Goal: Task Accomplishment & Management: Use online tool/utility

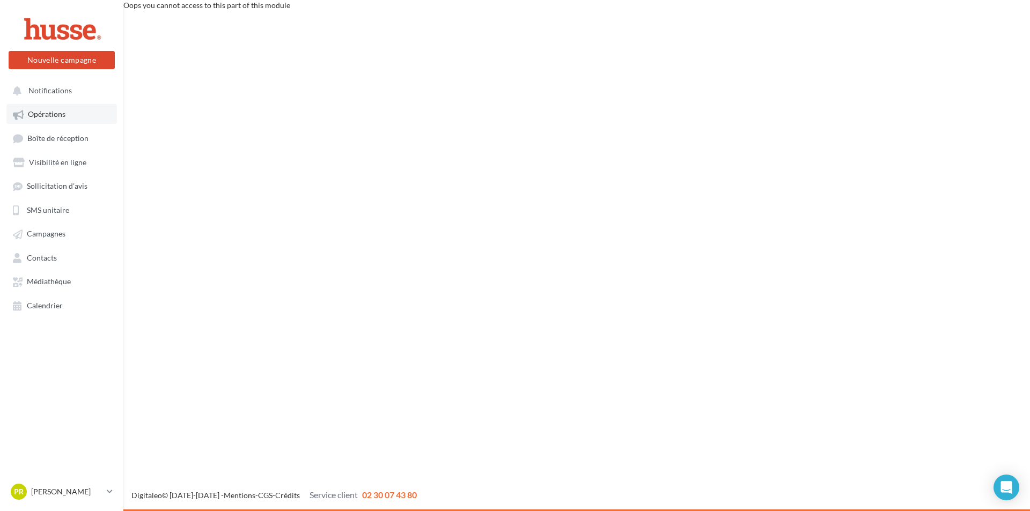
click at [47, 115] on span "Opérations" at bounding box center [47, 114] width 38 height 9
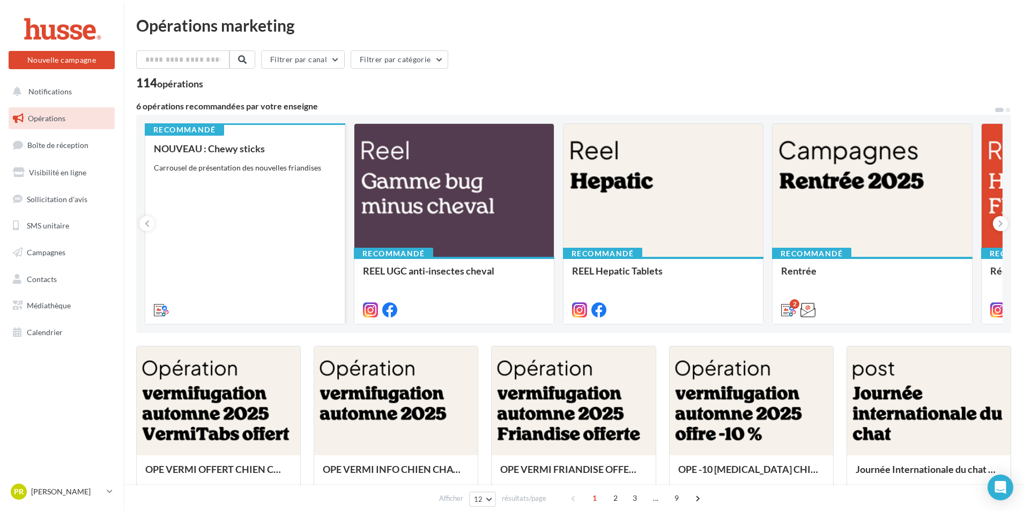
click at [263, 235] on div "NOUVEAU : Chewy sticks Carrousel de présentation des nouvelles friandises" at bounding box center [245, 228] width 182 height 171
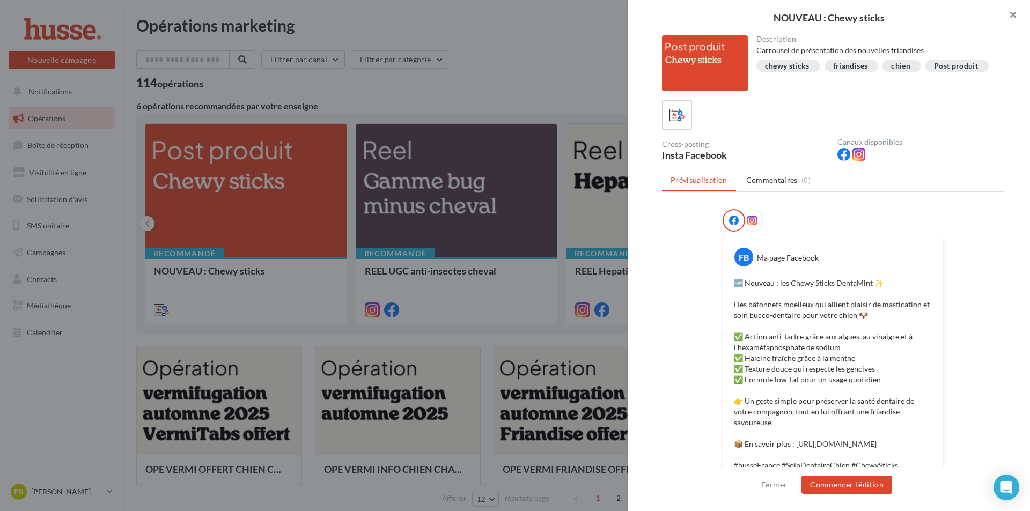
click at [1009, 17] on button "button" at bounding box center [1008, 16] width 43 height 32
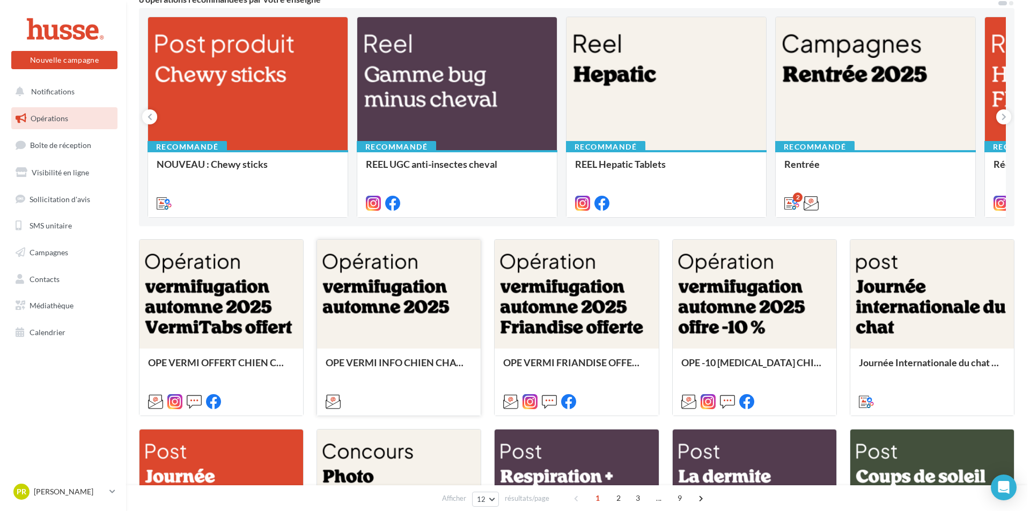
scroll to position [107, 0]
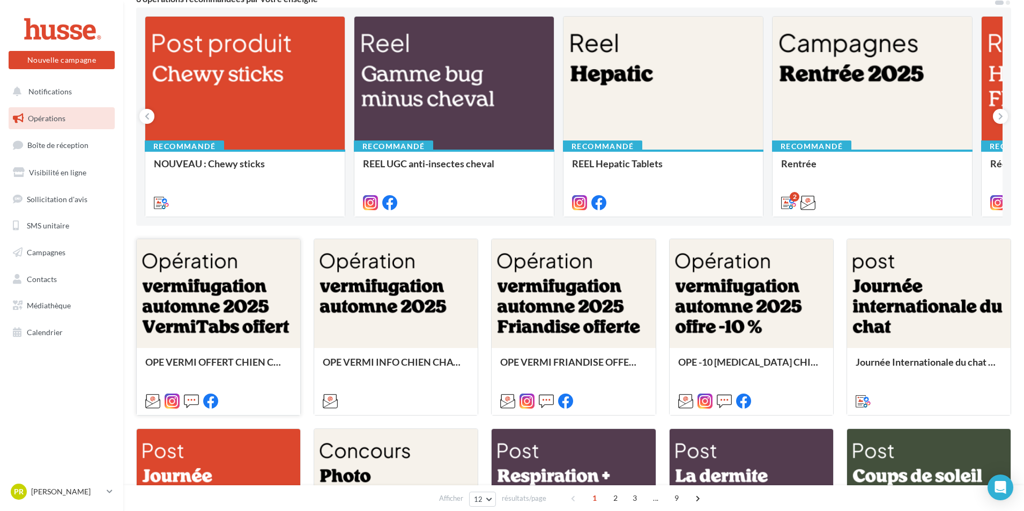
click at [229, 306] on div at bounding box center [219, 294] width 164 height 110
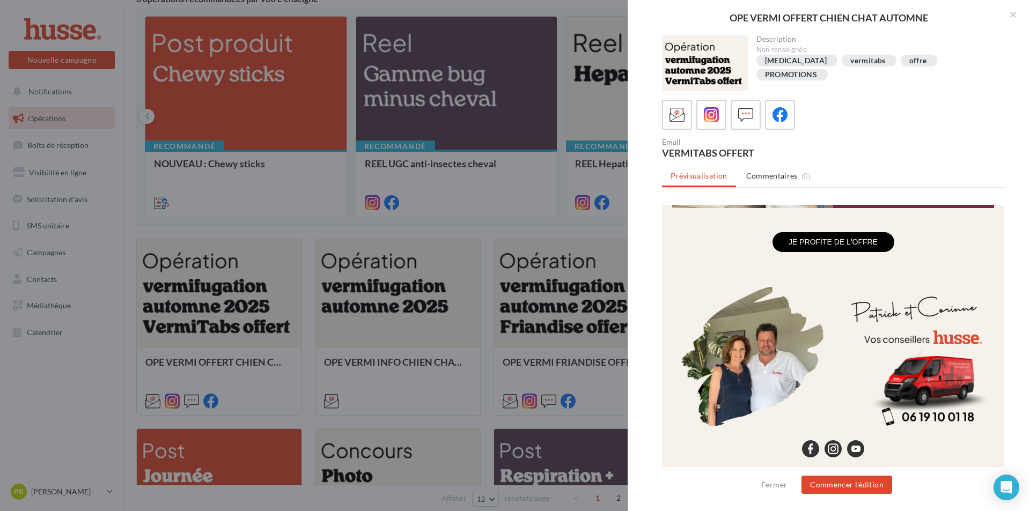
scroll to position [1030, 0]
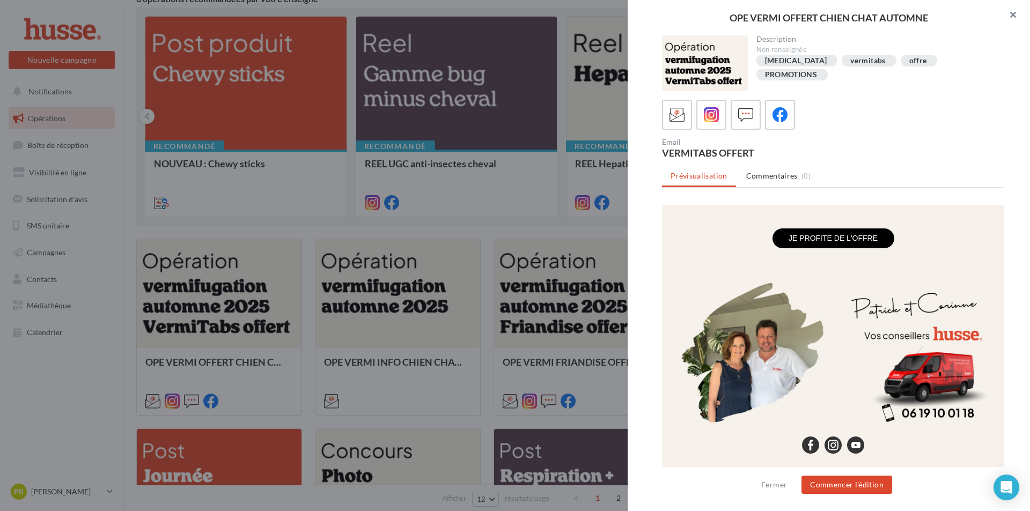
click at [1012, 17] on button "button" at bounding box center [1008, 16] width 43 height 32
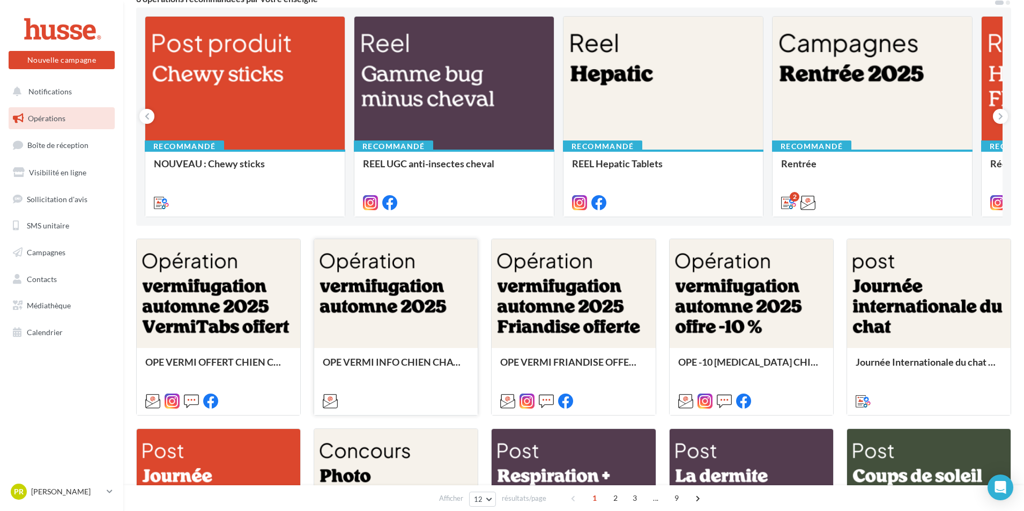
click at [352, 299] on div at bounding box center [396, 294] width 164 height 110
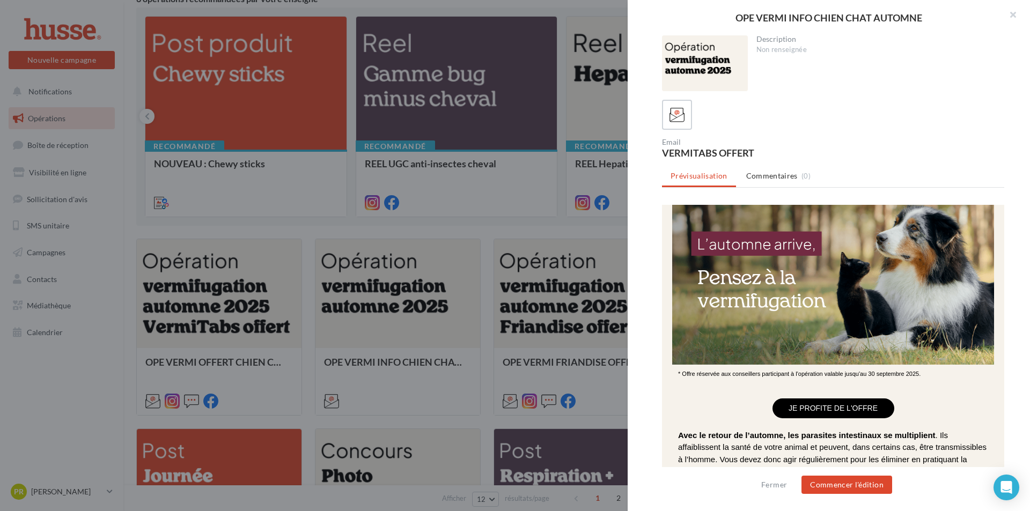
scroll to position [0, 0]
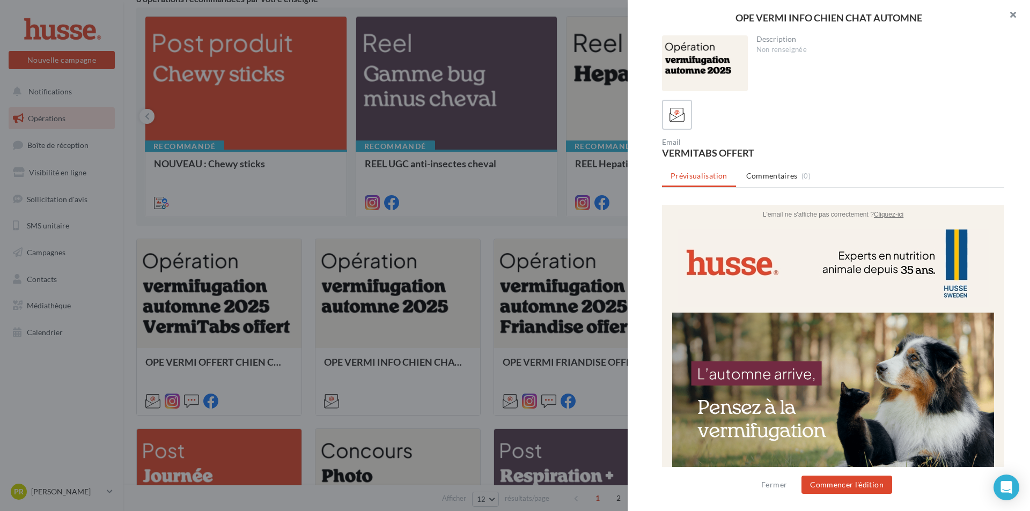
click at [1012, 13] on button "button" at bounding box center [1008, 16] width 43 height 32
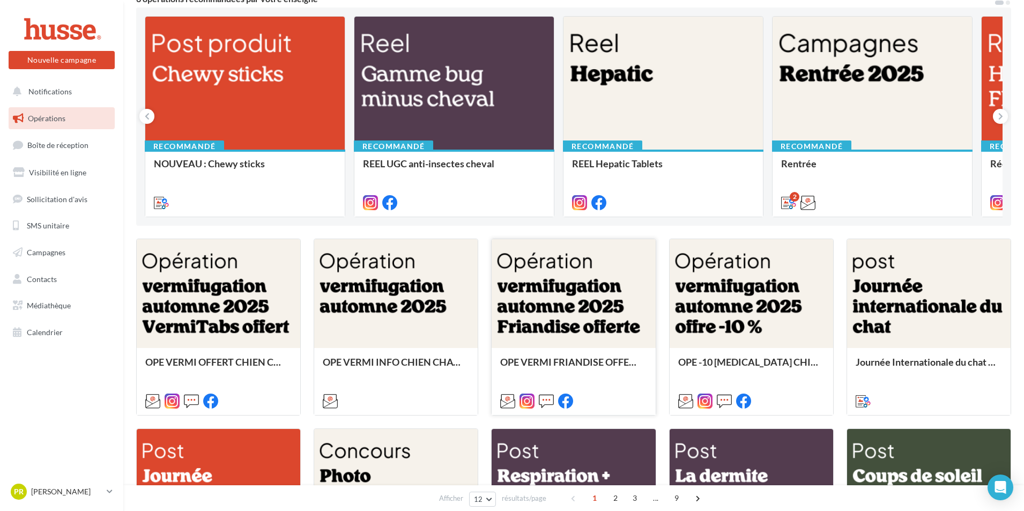
click at [590, 298] on div at bounding box center [574, 294] width 164 height 110
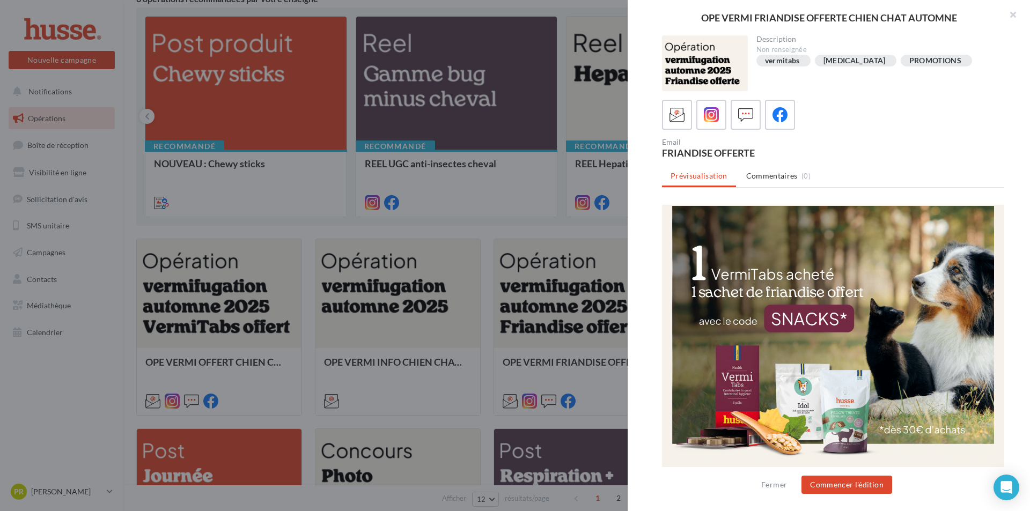
scroll to position [107, 0]
click at [1014, 13] on button "button" at bounding box center [1008, 16] width 43 height 32
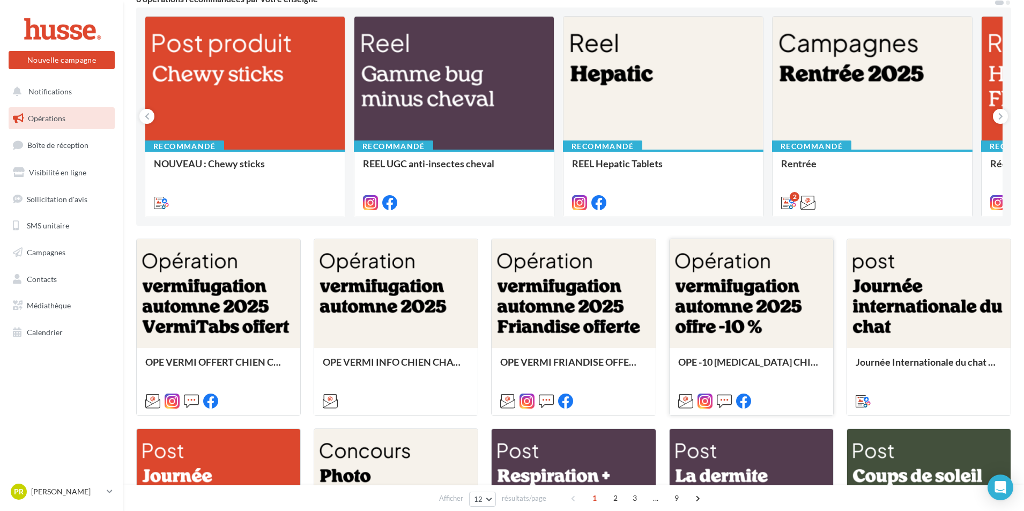
click at [712, 283] on div at bounding box center [752, 294] width 164 height 110
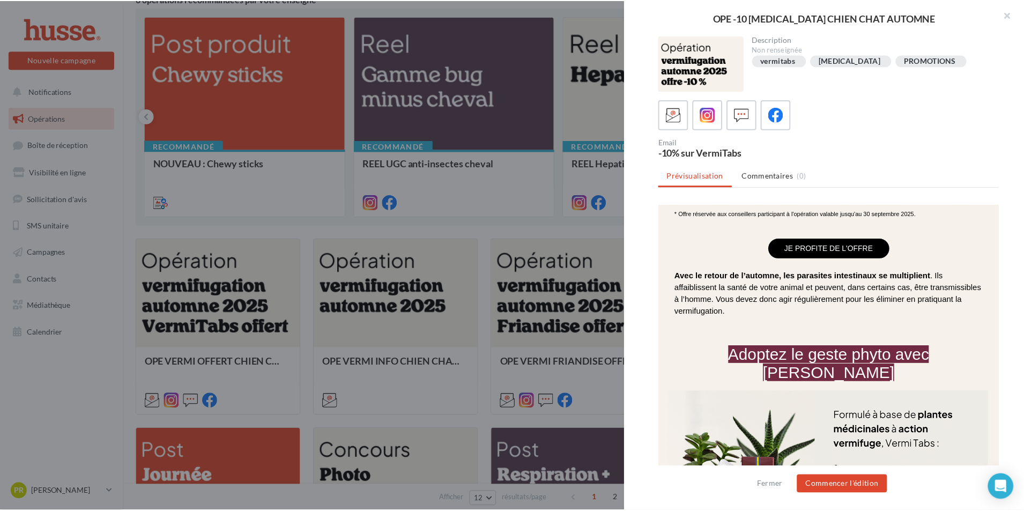
scroll to position [268, 0]
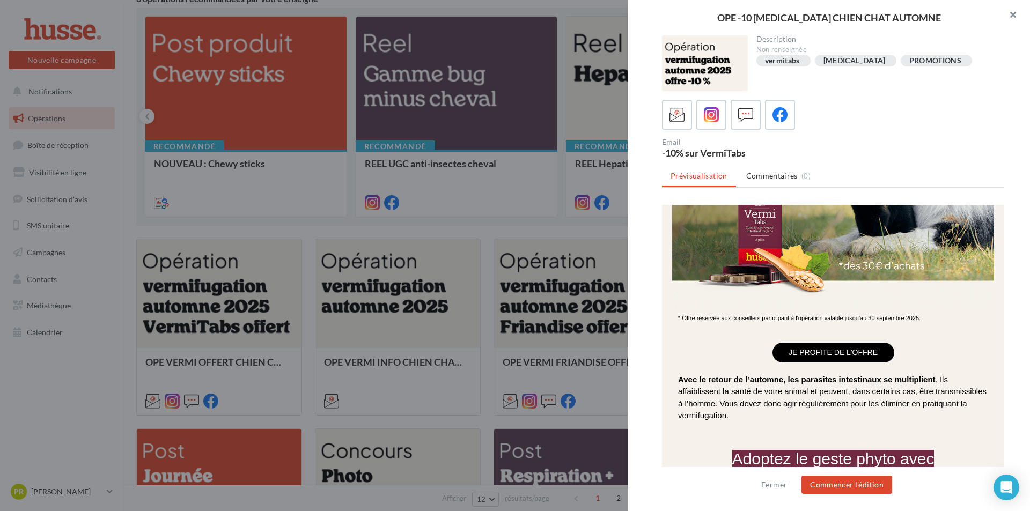
click at [1016, 11] on button "button" at bounding box center [1008, 16] width 43 height 32
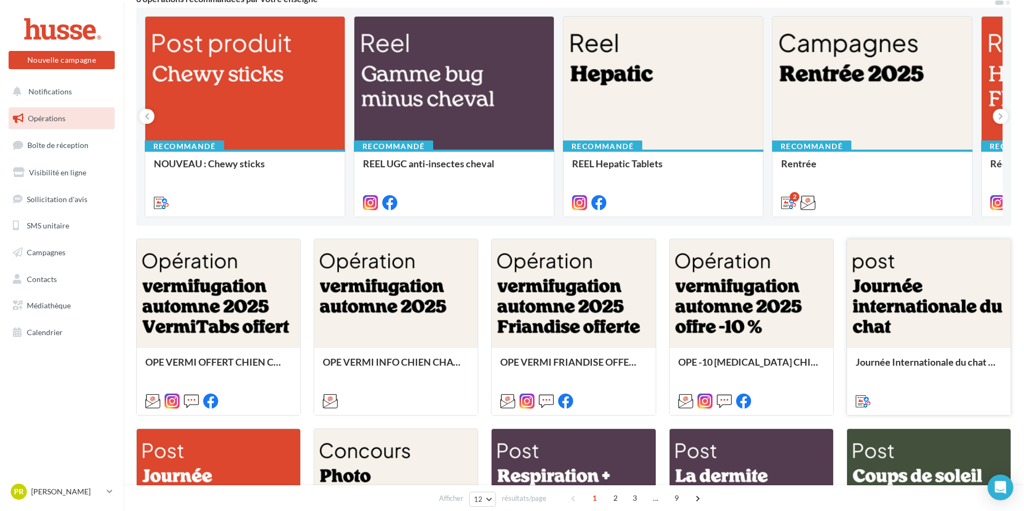
click at [913, 293] on div at bounding box center [929, 294] width 164 height 110
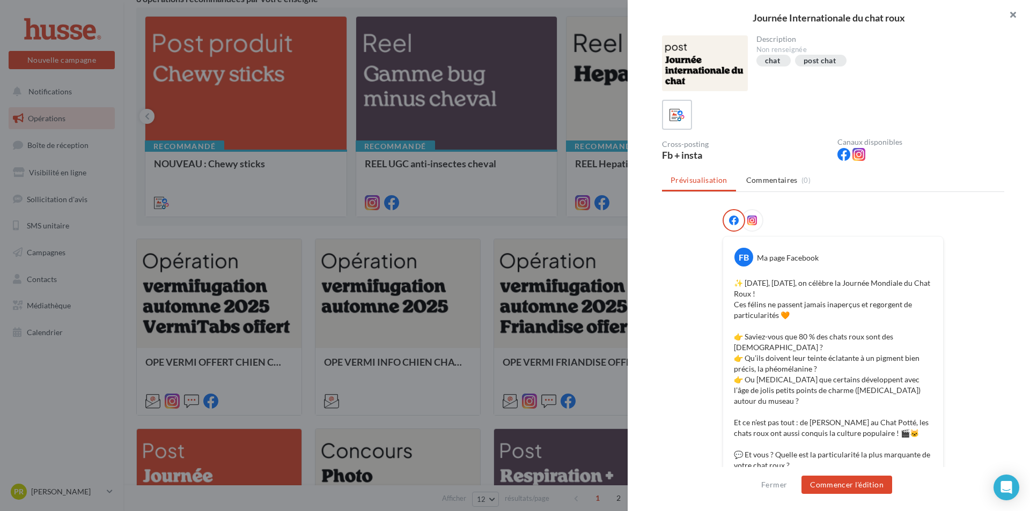
click at [1016, 19] on button "button" at bounding box center [1008, 16] width 43 height 32
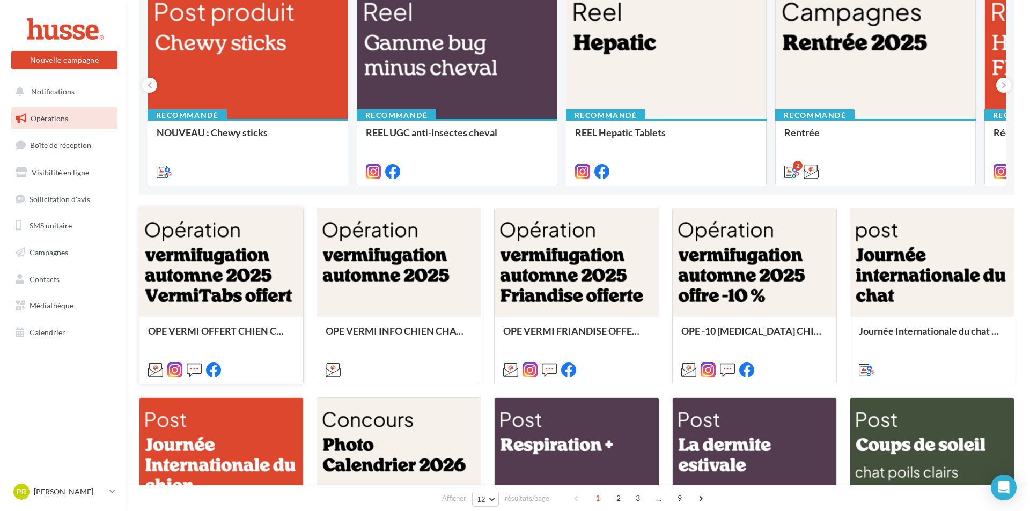
scroll to position [161, 0]
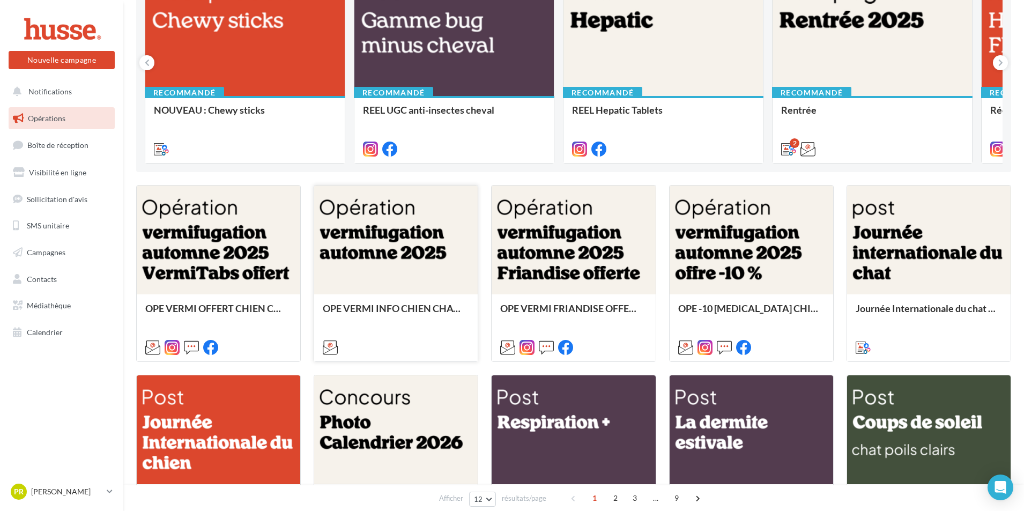
click at [383, 242] on div at bounding box center [396, 241] width 164 height 110
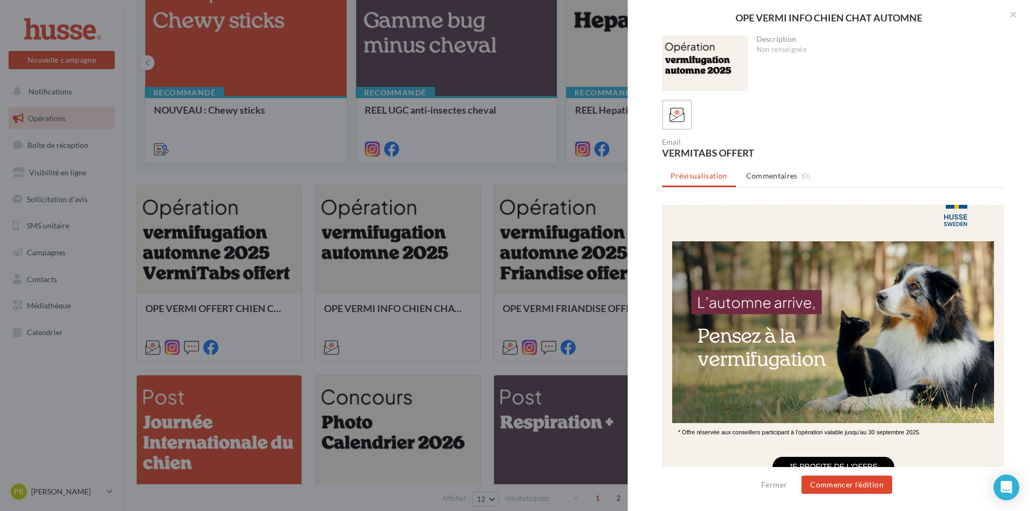
scroll to position [215, 0]
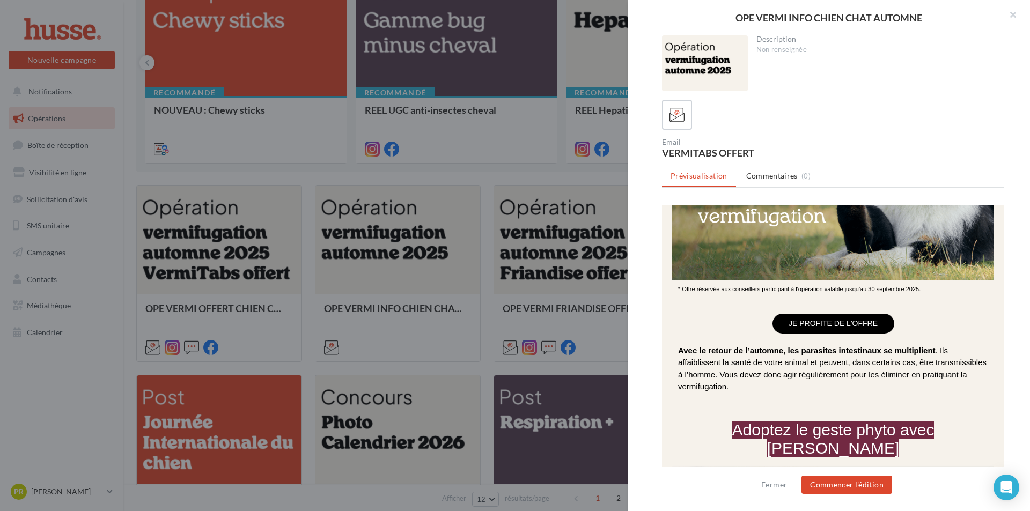
click at [807, 321] on link "JE PROFITE DE L'OFFRE" at bounding box center [833, 323] width 121 height 9
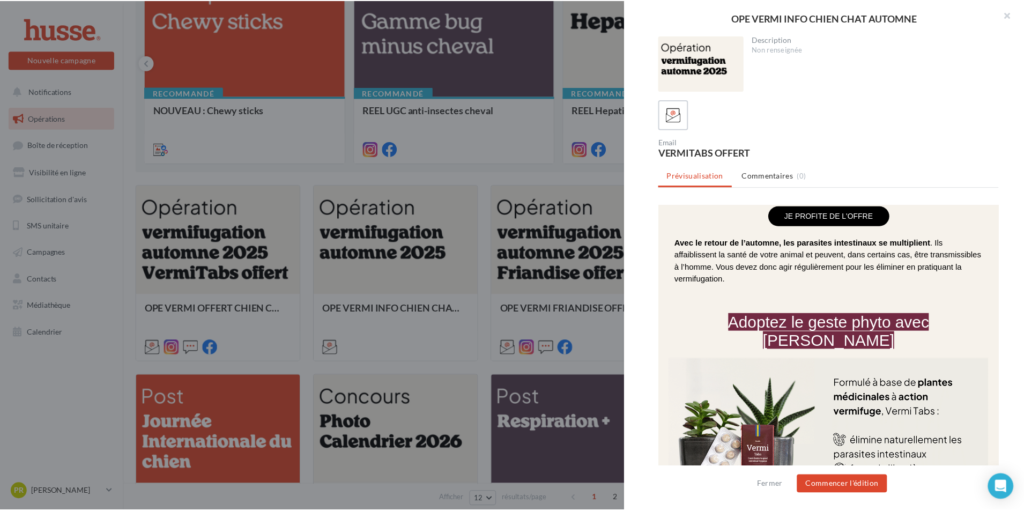
scroll to position [483, 0]
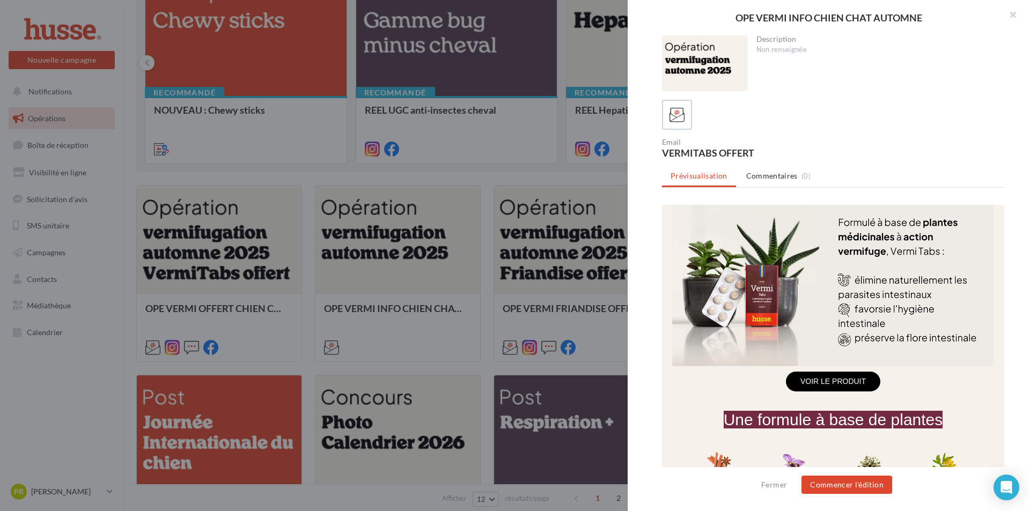
click at [882, 125] on div at bounding box center [833, 115] width 342 height 30
click at [583, 320] on div at bounding box center [515, 255] width 1030 height 511
